Goal: Task Accomplishment & Management: Use online tool/utility

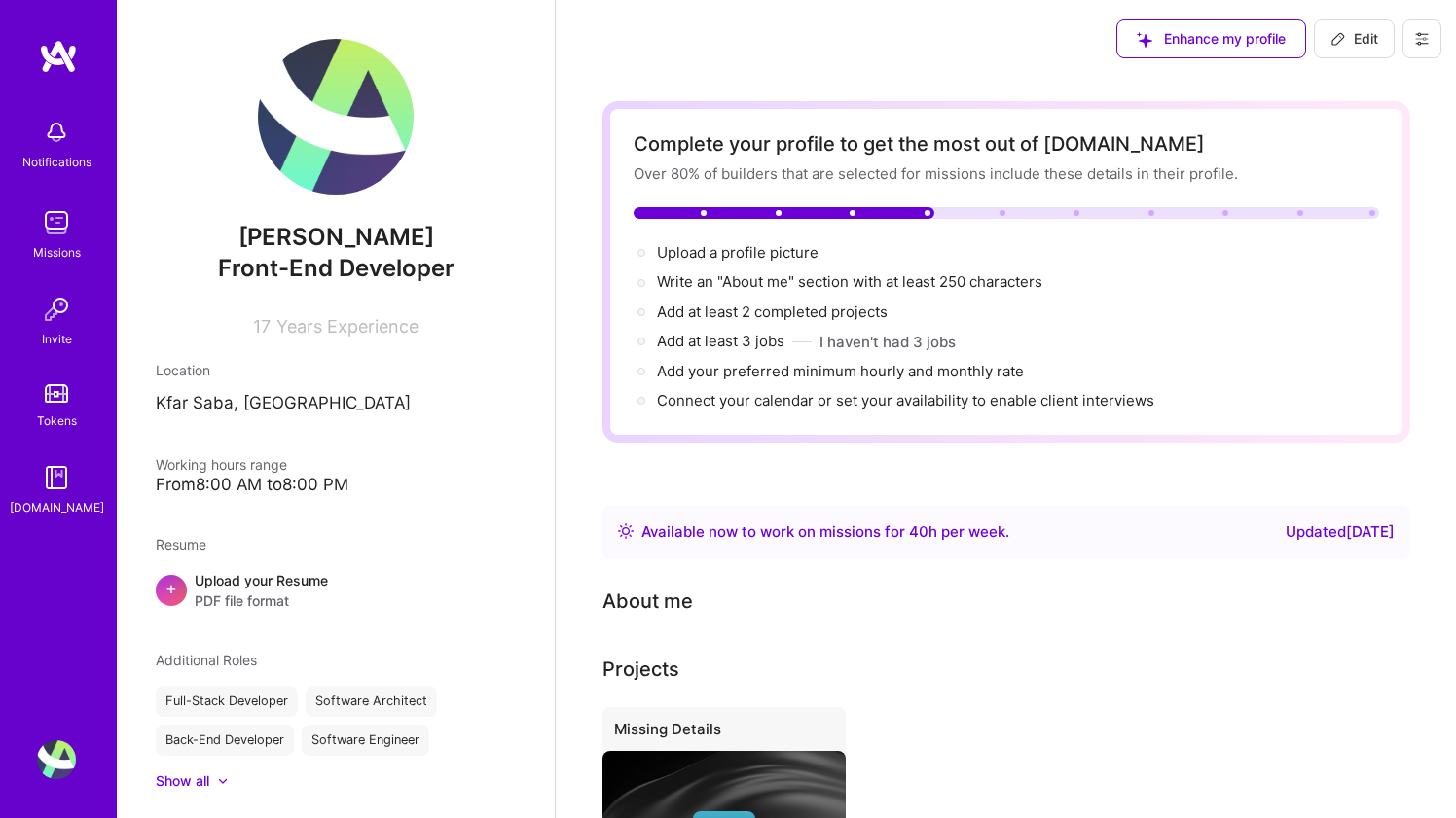
scroll to position [88, 0]
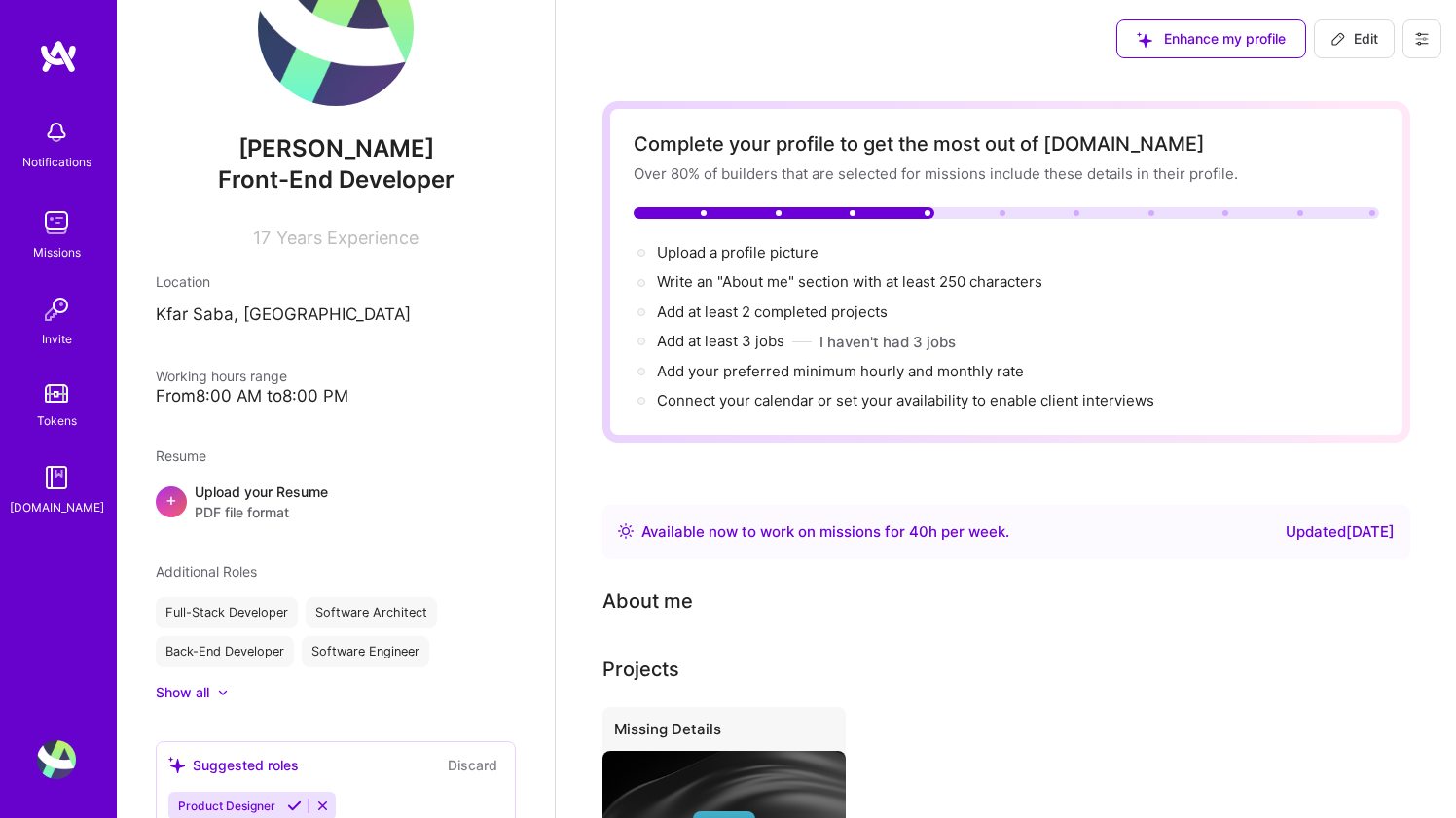
click at [53, 264] on div "Notifications Missions Invite Tokens A.Guide" at bounding box center [58, 313] width 117 height 409
click at [53, 242] on div "Missions" at bounding box center [57, 252] width 48 height 21
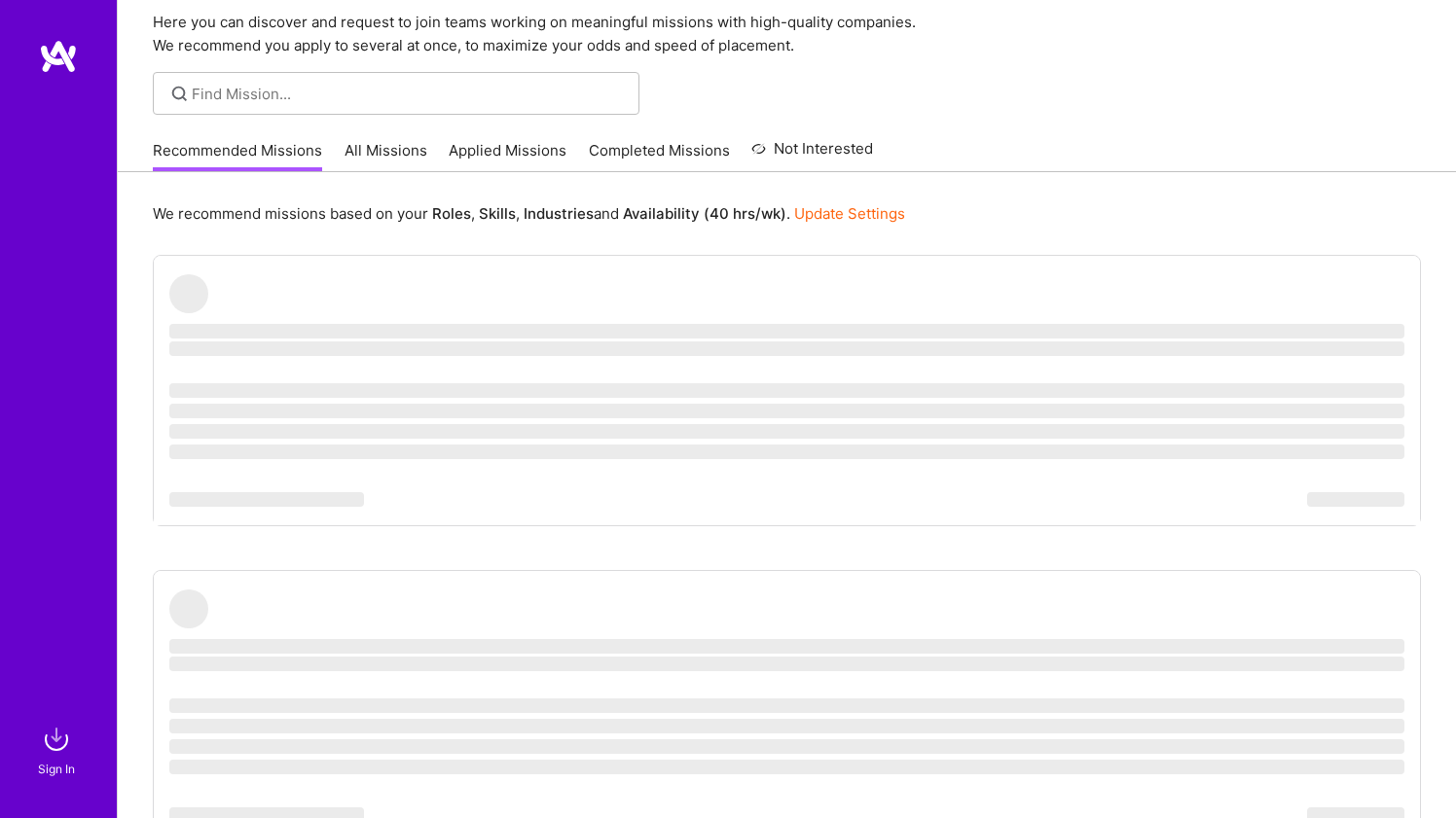
scroll to position [79, 0]
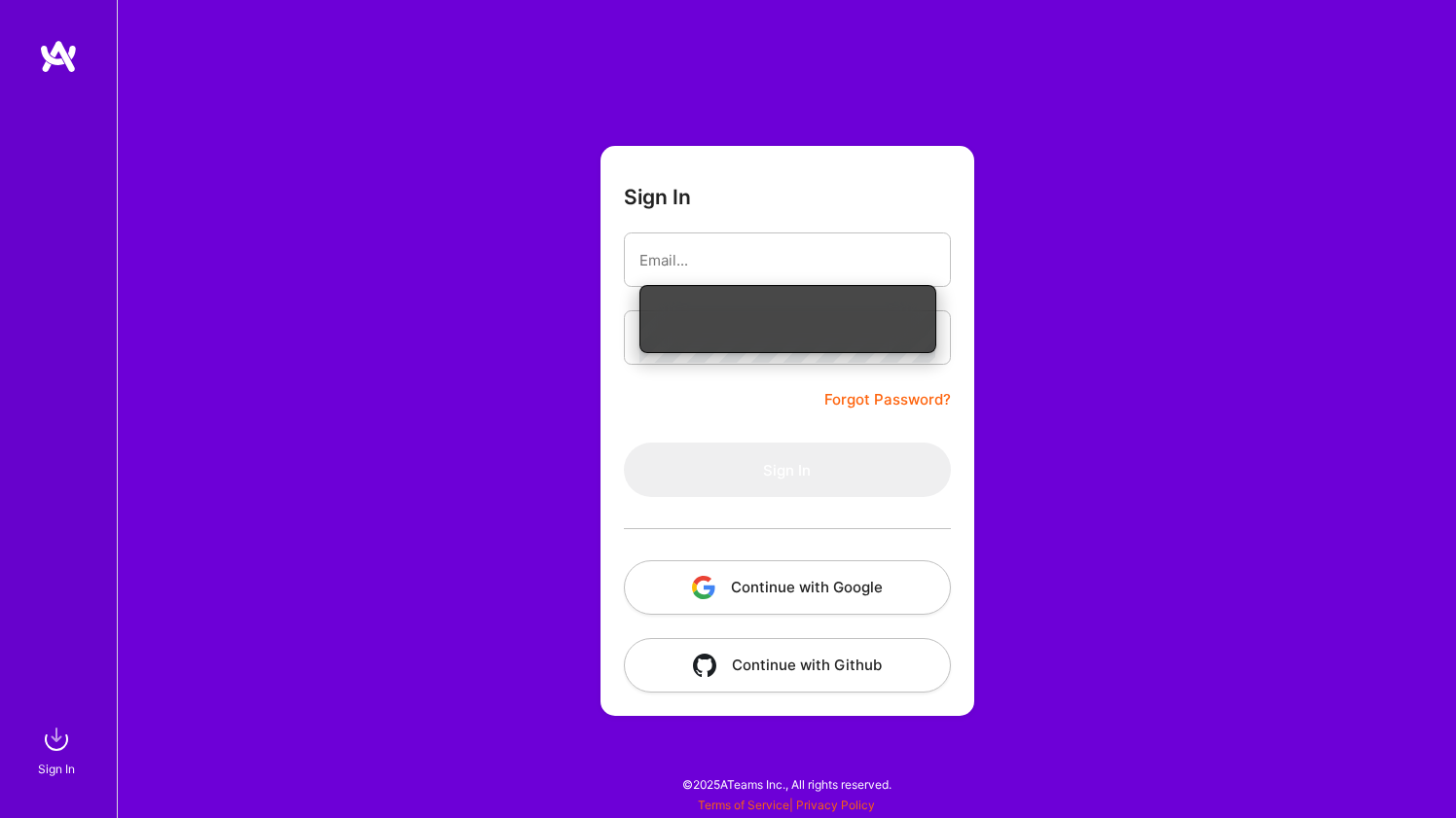
click at [818, 585] on button "Continue with Google" at bounding box center [787, 588] width 327 height 55
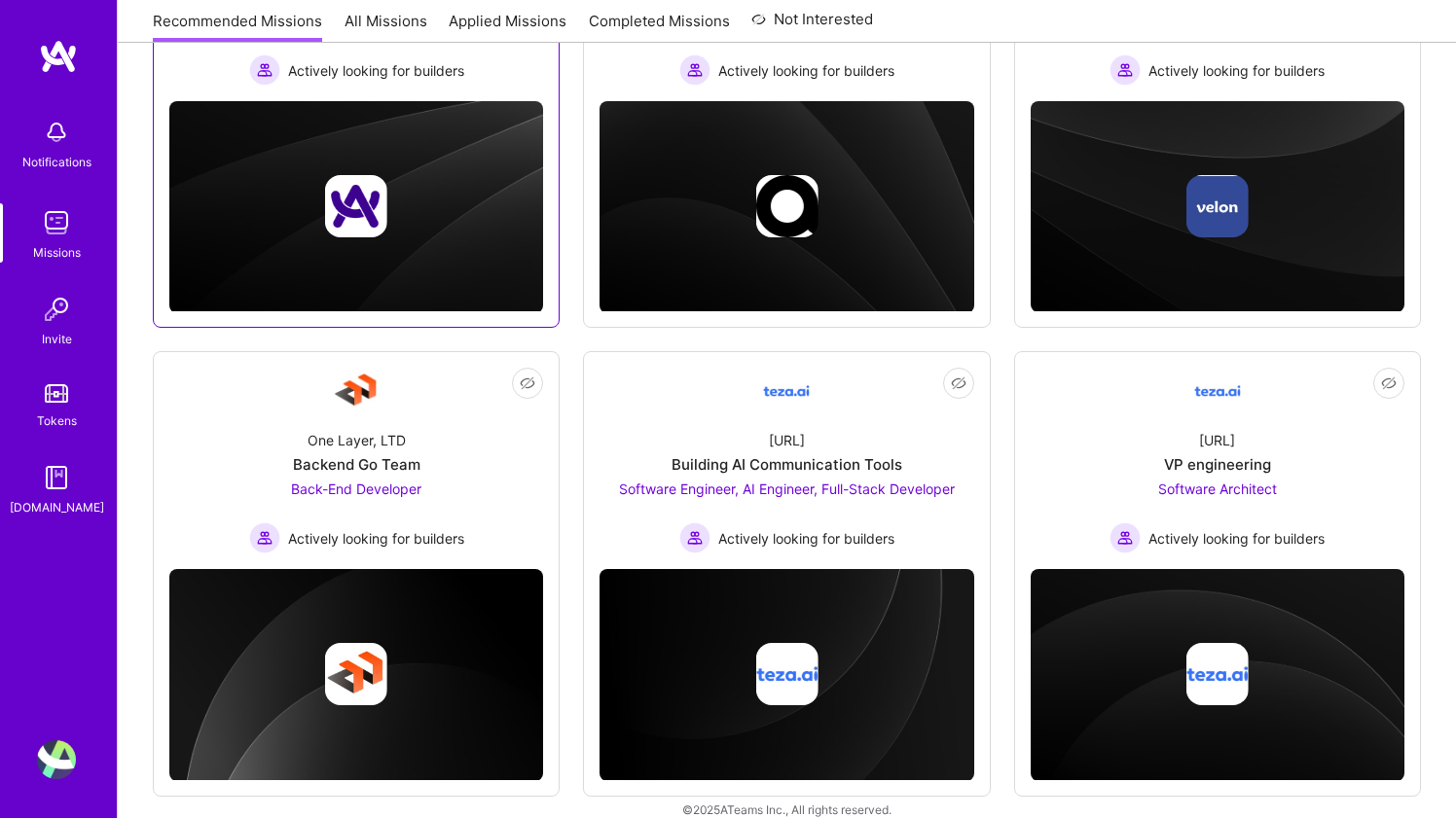
scroll to position [469, 0]
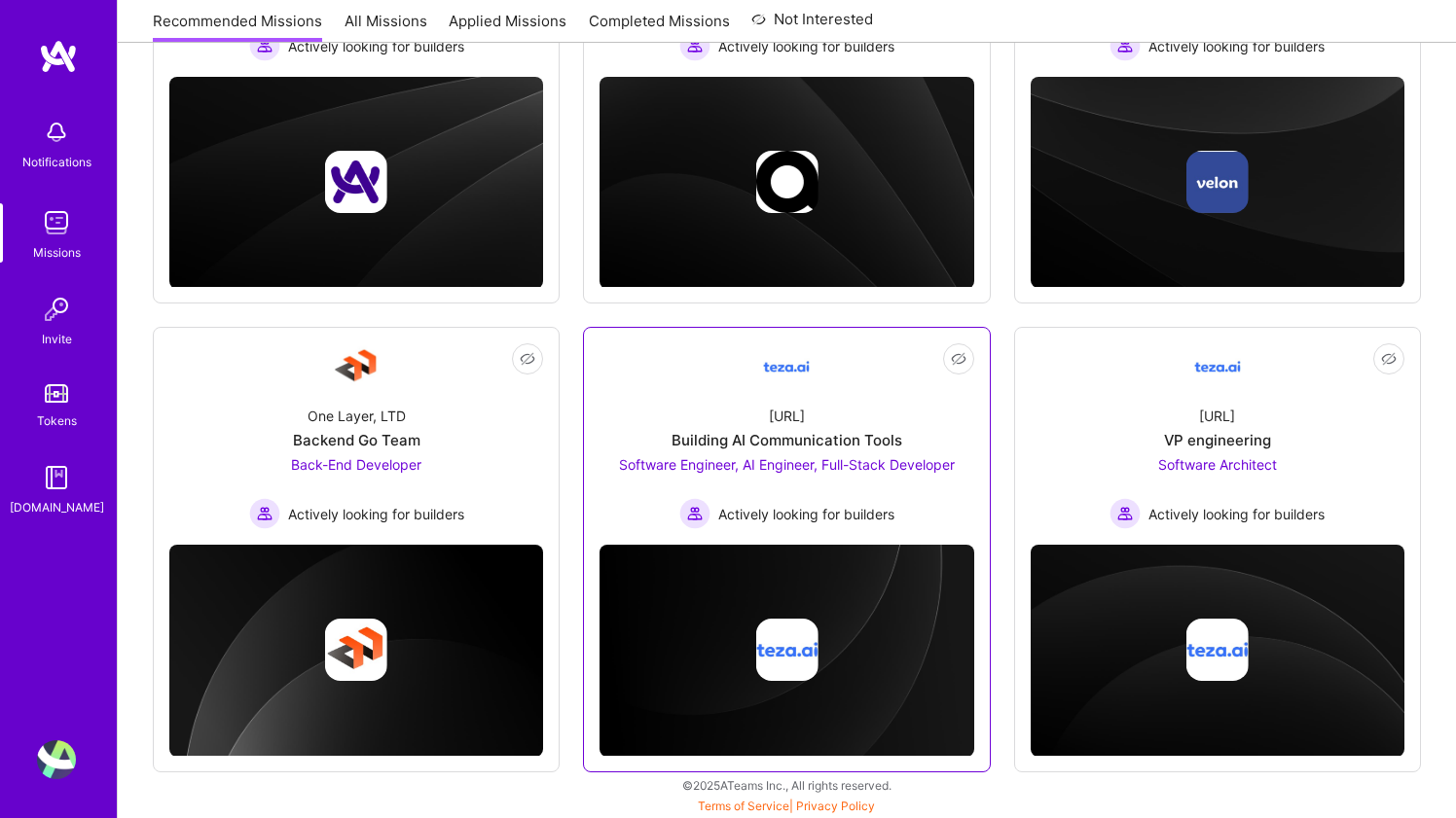
click at [819, 376] on link "Not Interested [URL] Building AI Communication Tools Software Engineer, AI Engi…" at bounding box center [786, 435] width 374 height 185
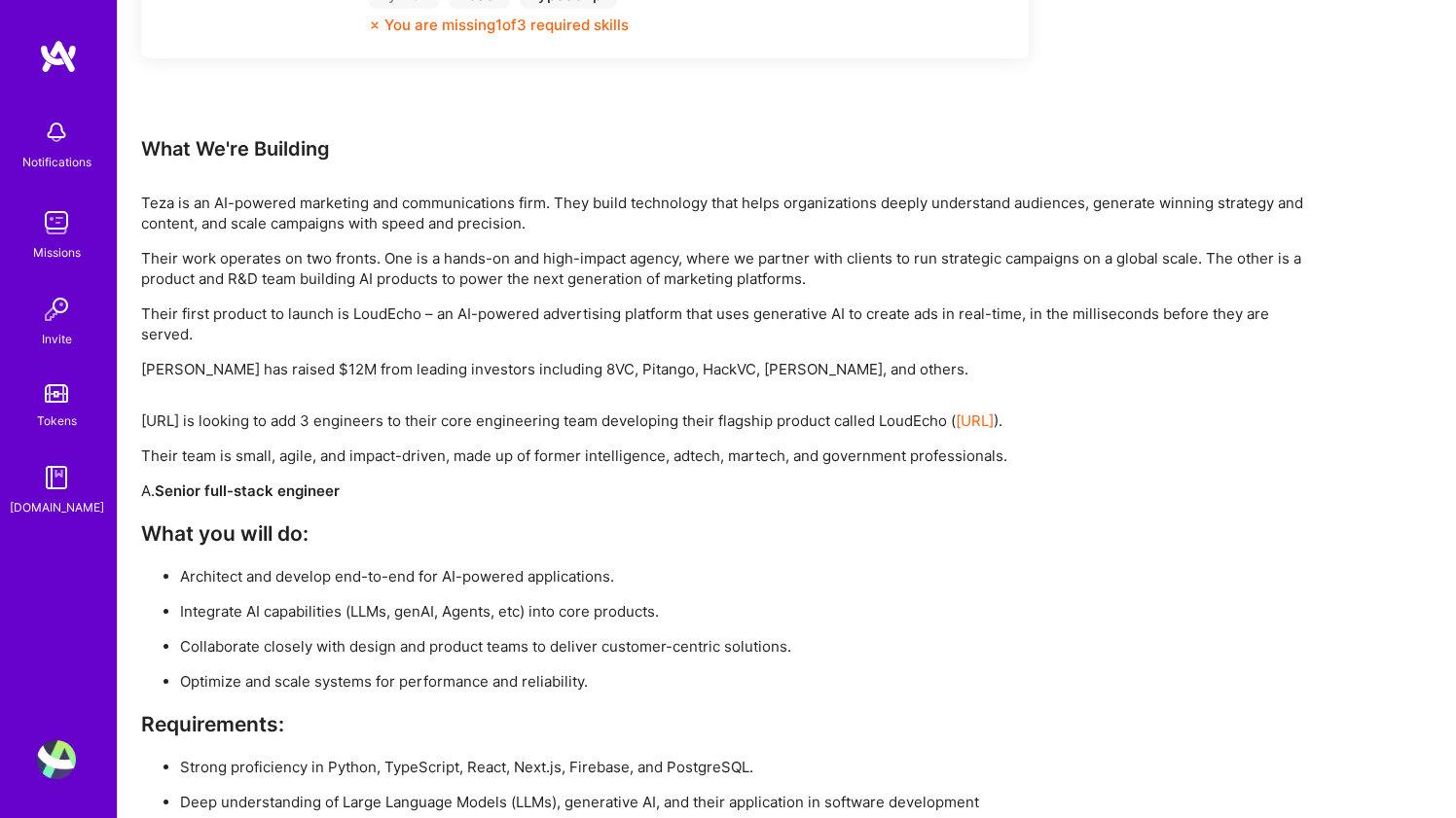
scroll to position [2637, 0]
click at [155, 202] on p "Teza is an AI-powered marketing and communications firm. They build technology …" at bounding box center [725, 214] width 1168 height 41
click at [61, 237] on img at bounding box center [57, 223] width 39 height 39
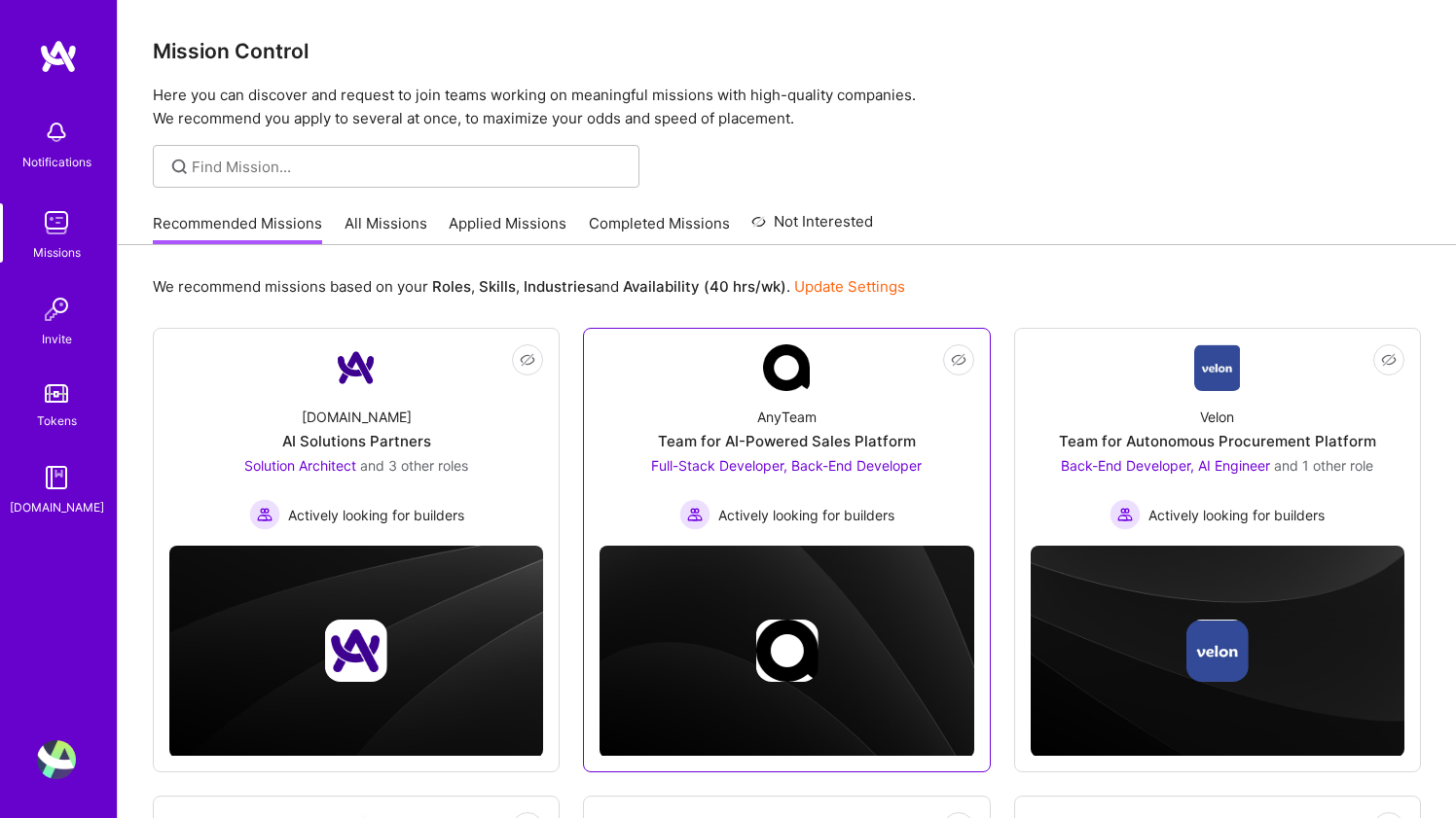
click at [702, 383] on link "Not Interested AnyTeam Team for AI-Powered Sales Platform Full-Stack Developer,…" at bounding box center [786, 436] width 374 height 185
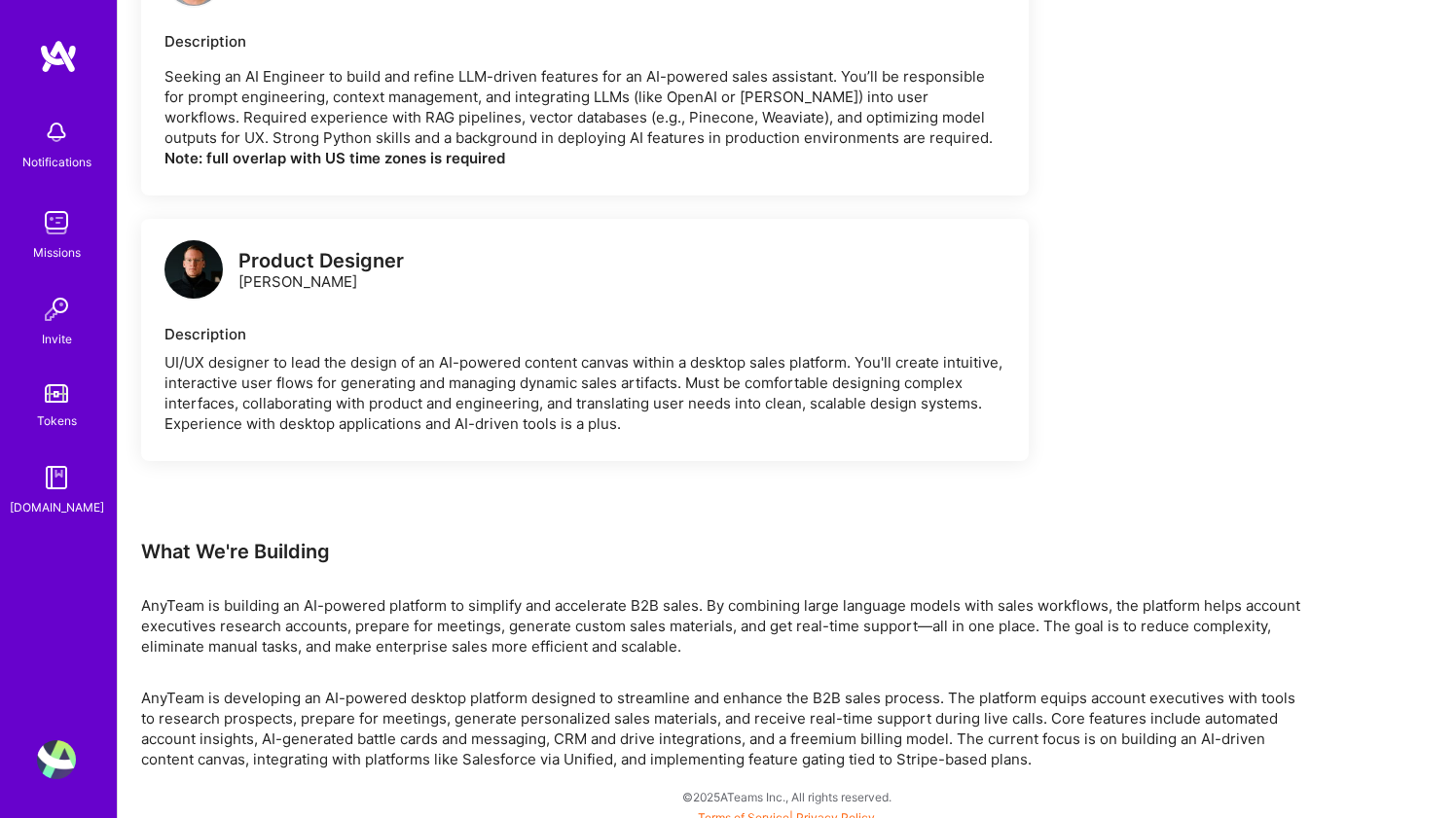
scroll to position [2104, 0]
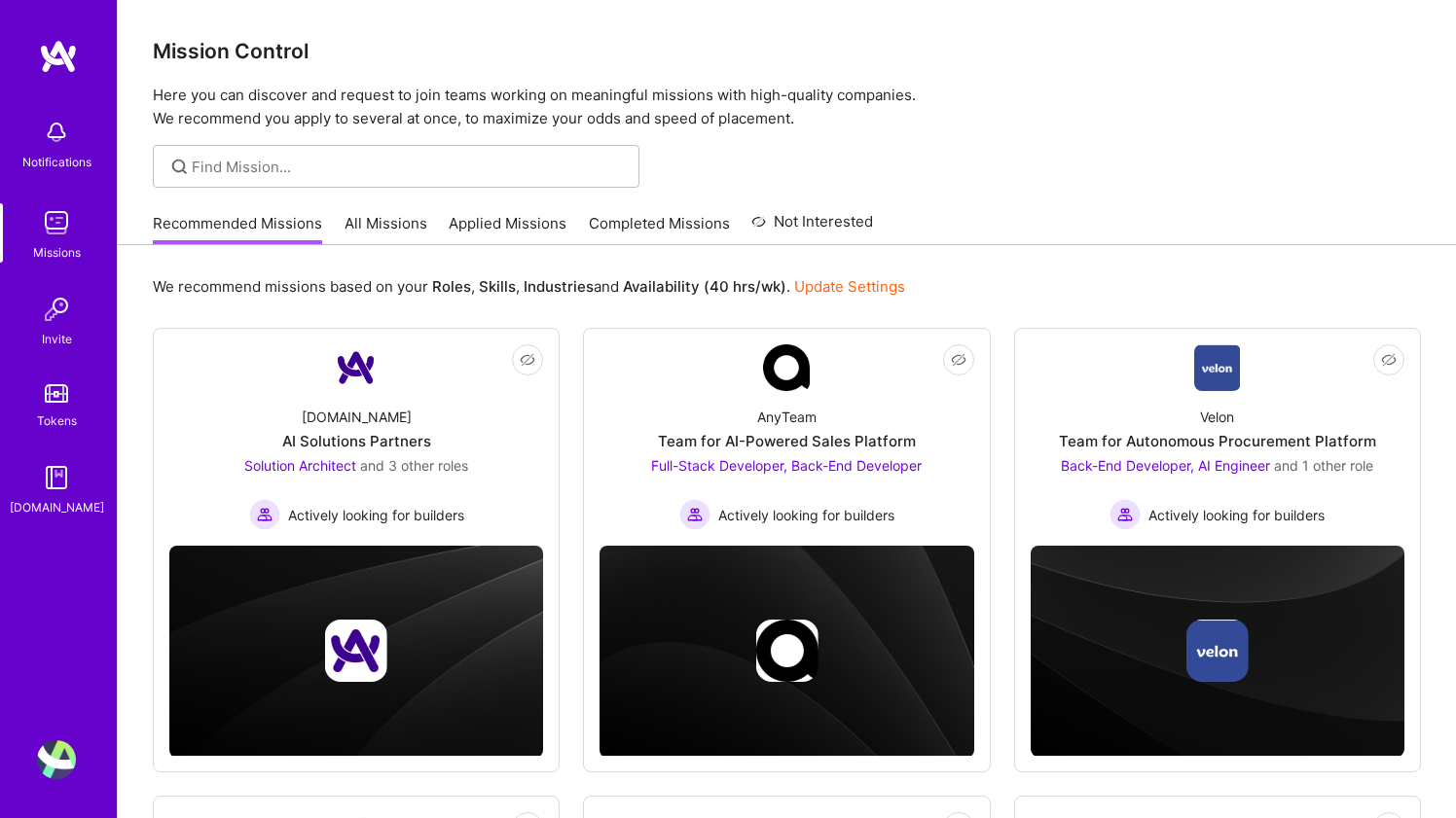
click at [401, 235] on link "All Missions" at bounding box center [386, 229] width 82 height 32
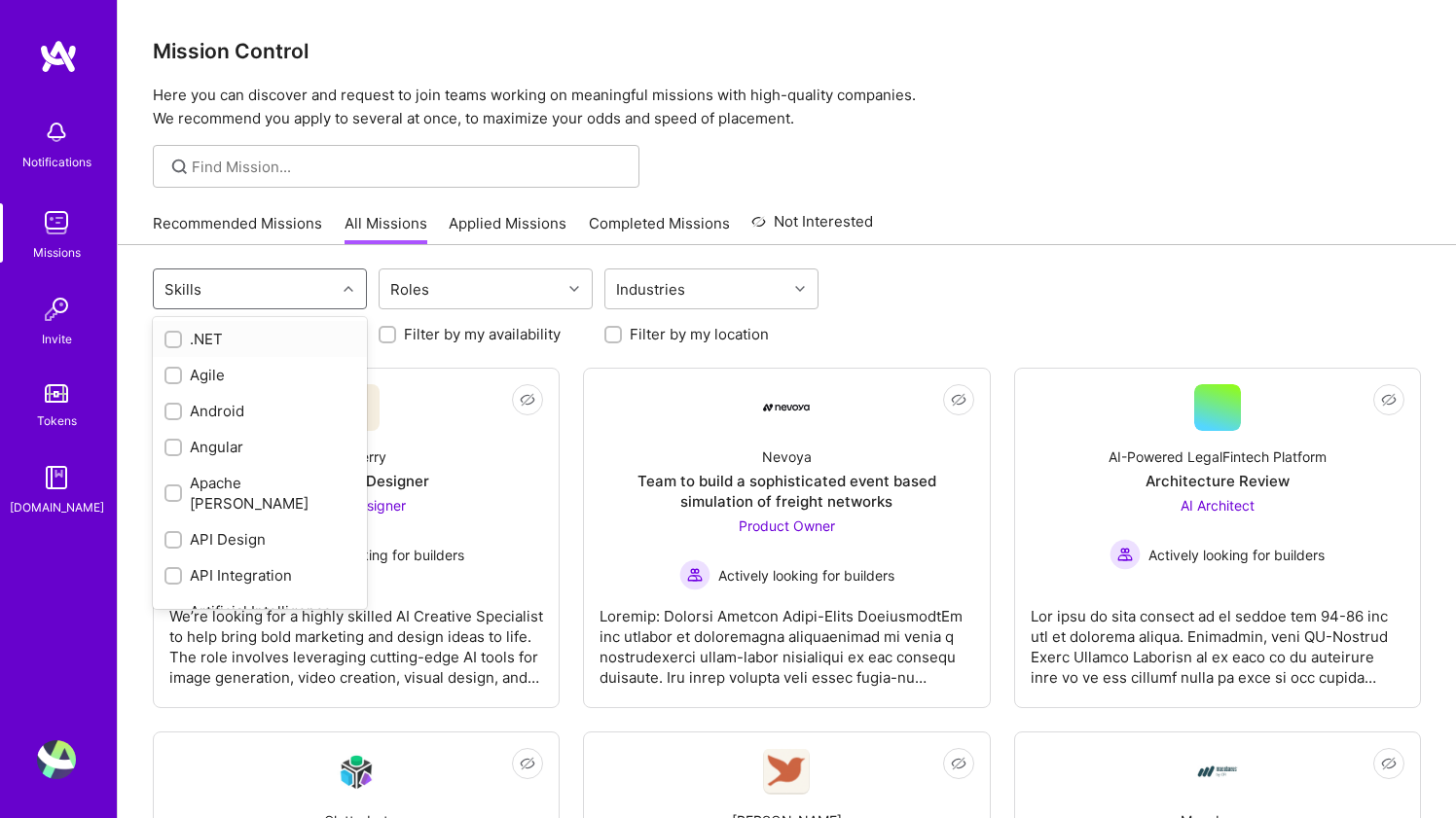
click at [323, 298] on div "Skills" at bounding box center [244, 289] width 182 height 39
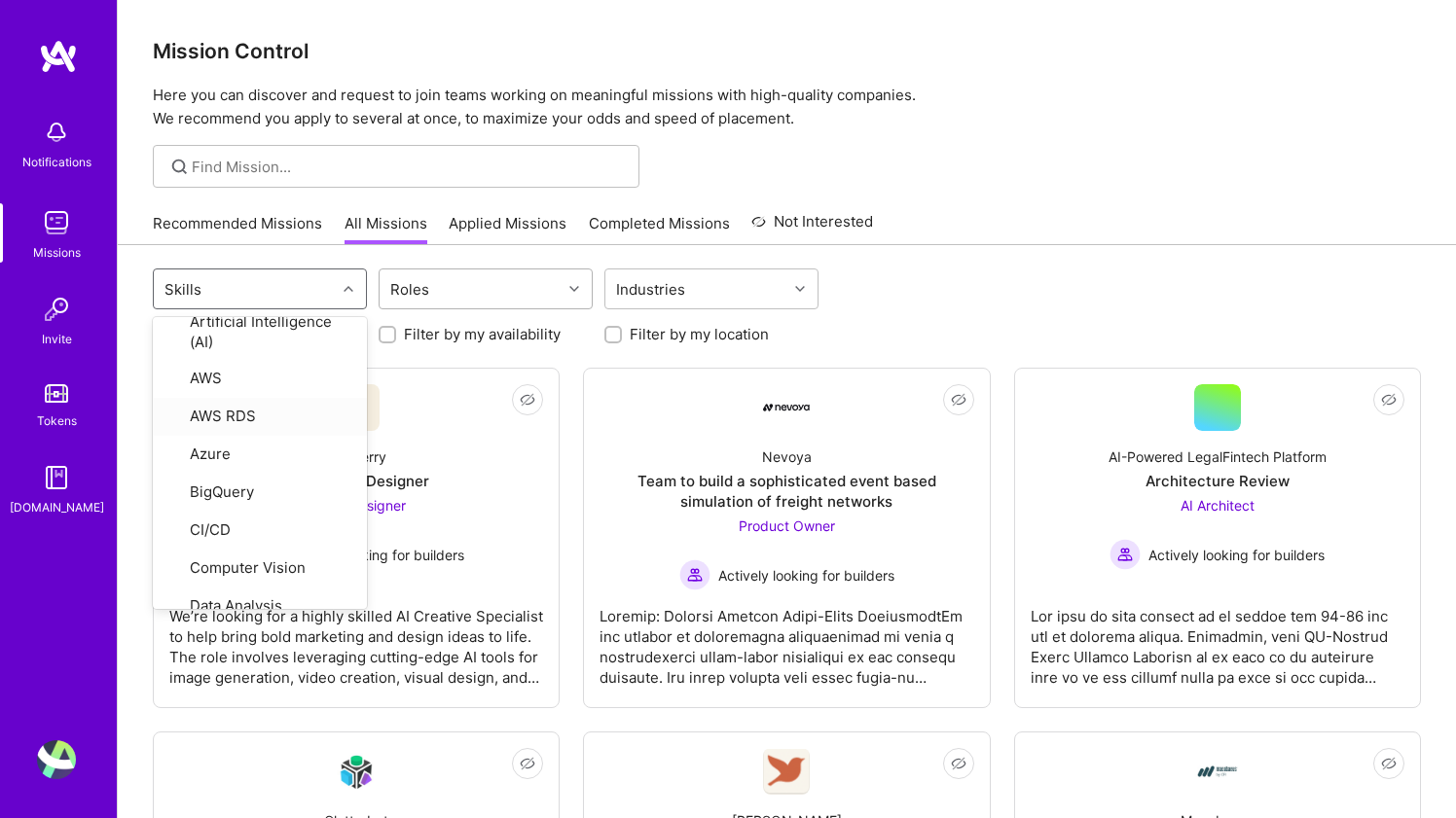
click at [454, 281] on div "Roles" at bounding box center [470, 289] width 182 height 39
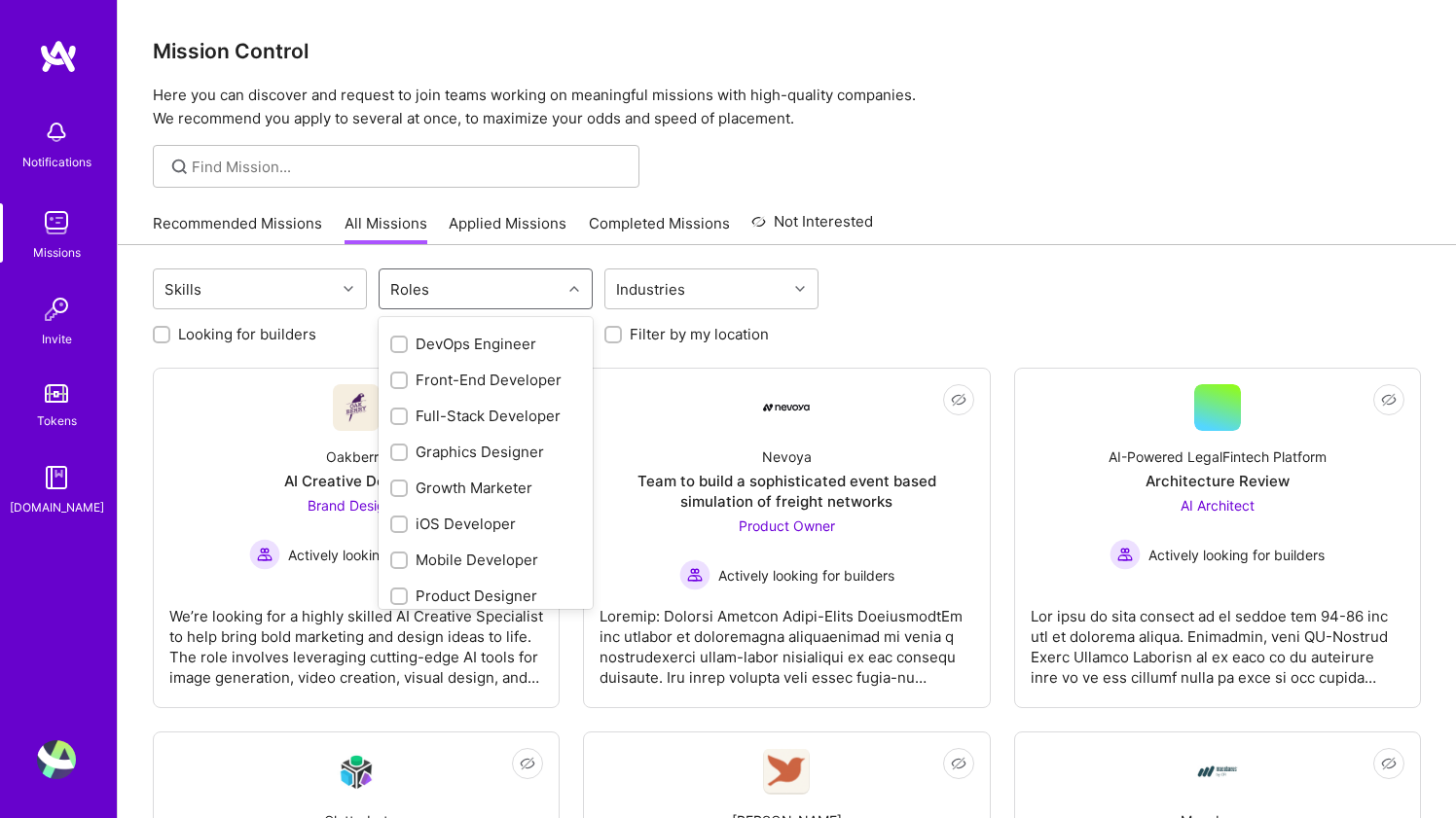
scroll to position [359, 0]
click at [403, 380] on input "checkbox" at bounding box center [401, 378] width 14 height 14
checkbox input "true"
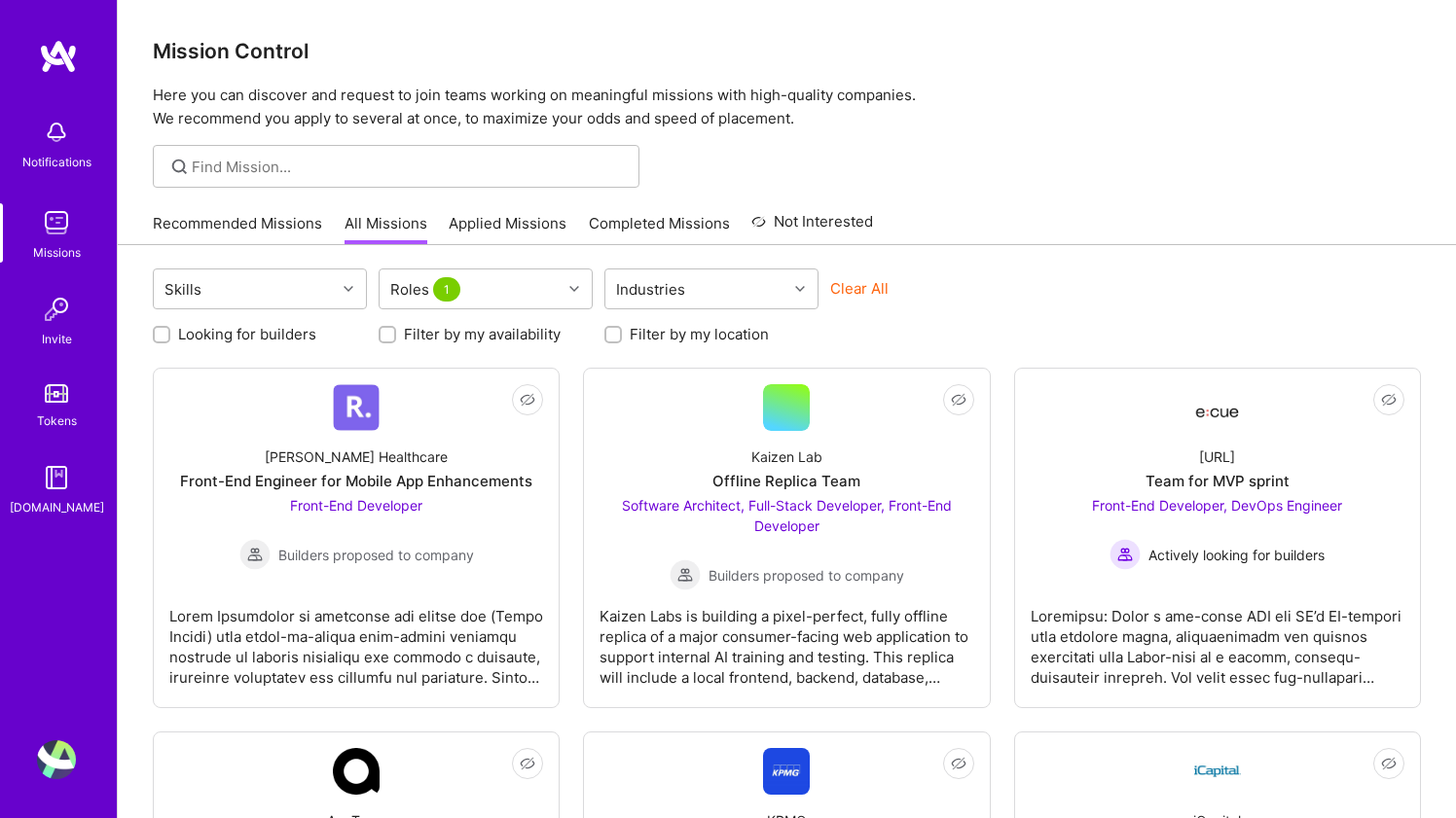
click at [916, 244] on div "Recommended Missions All Missions Applied Missions Completed Missions Not Inter…" at bounding box center [787, 224] width 1338 height 43
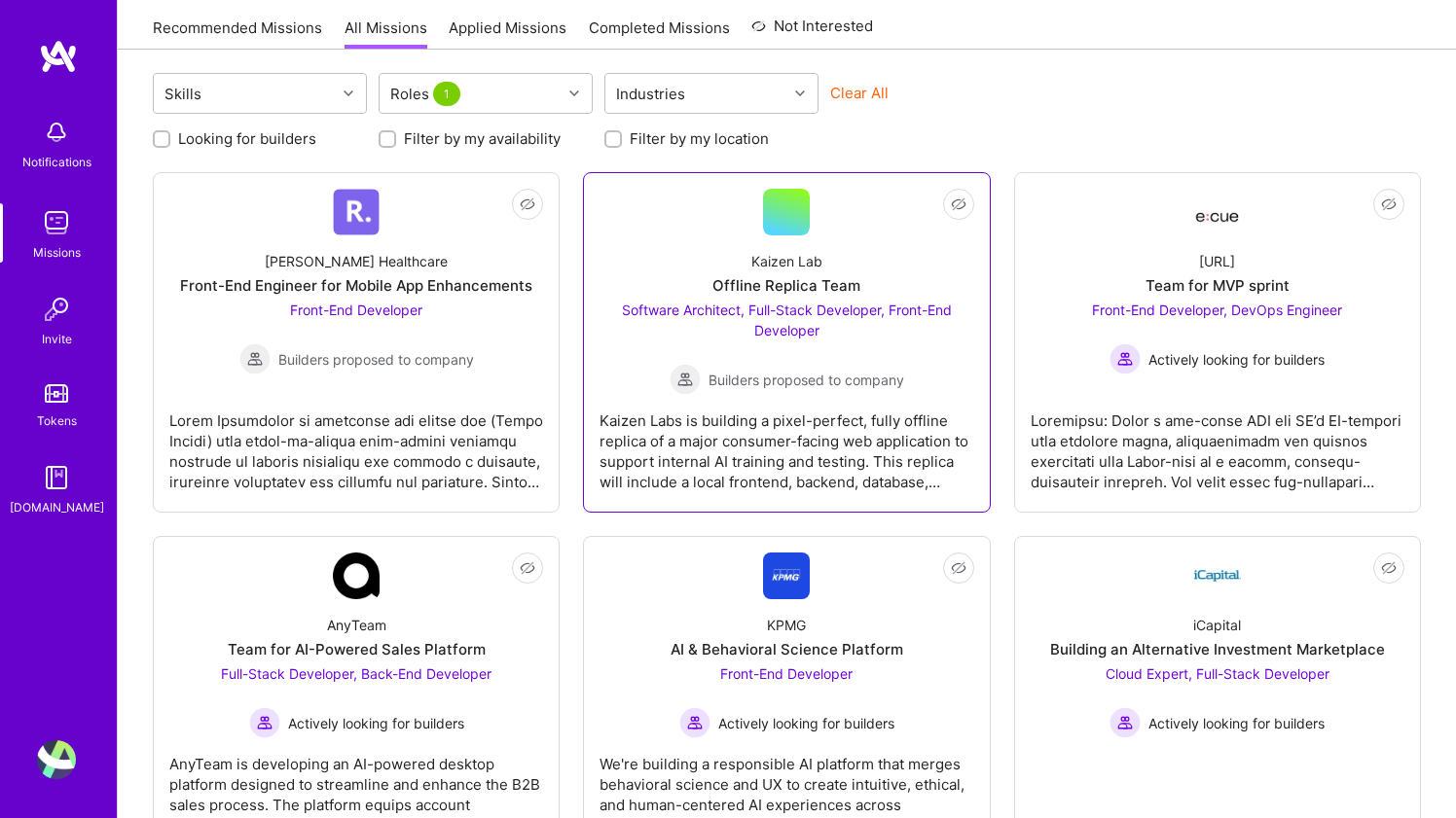
scroll to position [197, 0]
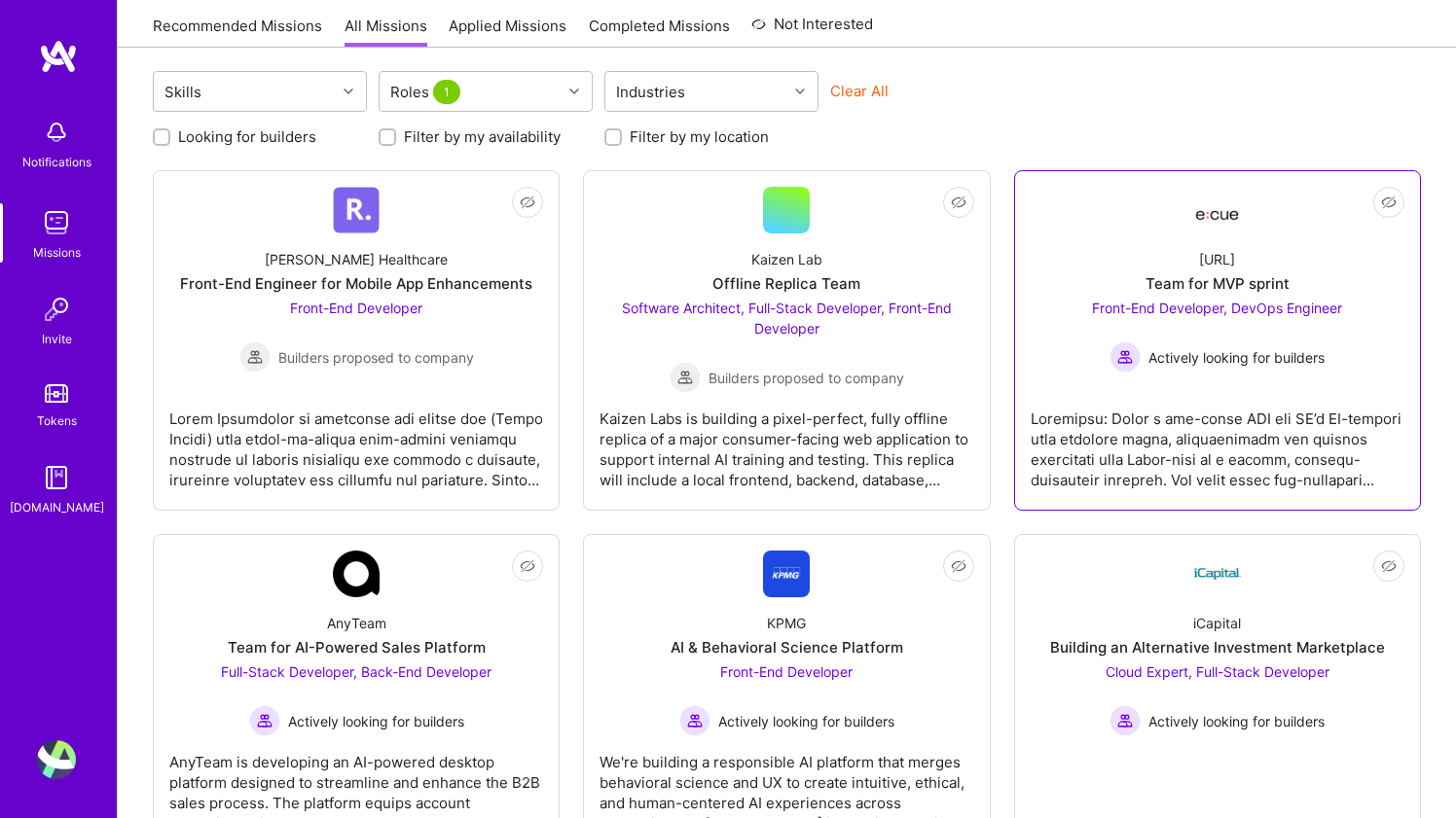
click at [1322, 402] on div at bounding box center [1217, 441] width 374 height 97
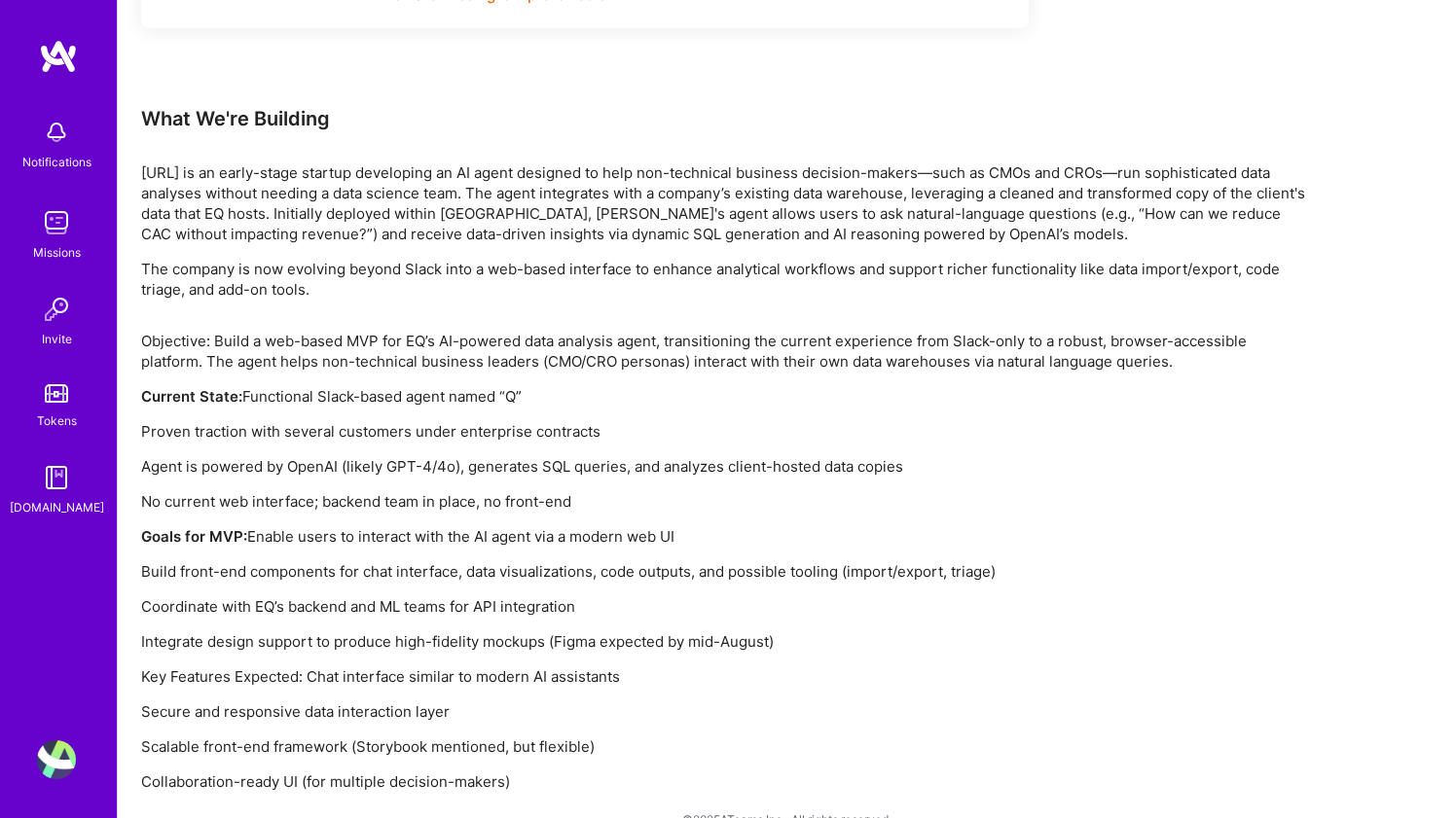
scroll to position [1832, 0]
